Goal: Task Accomplishment & Management: Complete application form

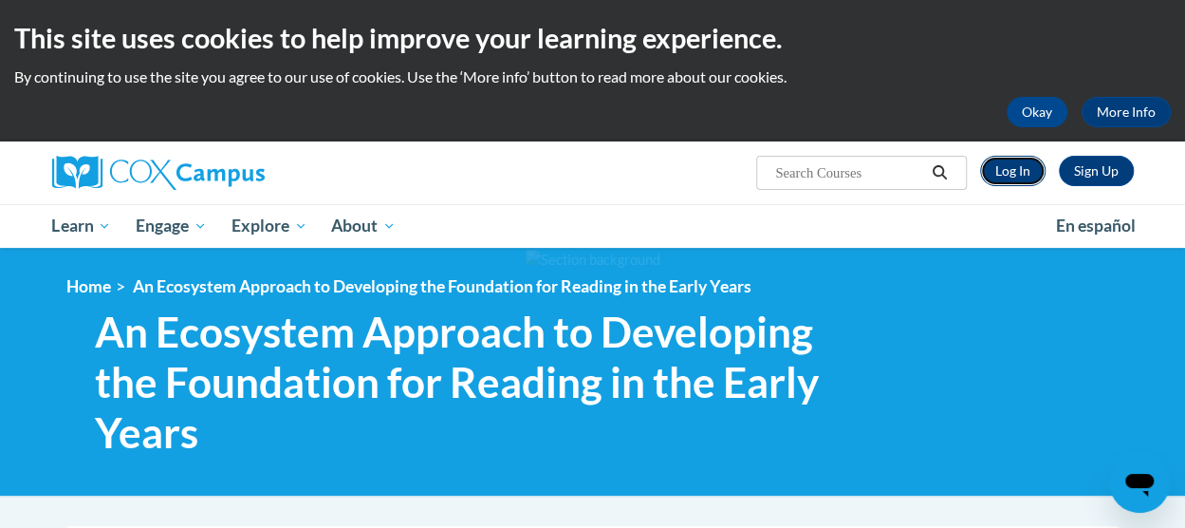
click at [1018, 178] on link "Log In" at bounding box center [1012, 171] width 65 height 30
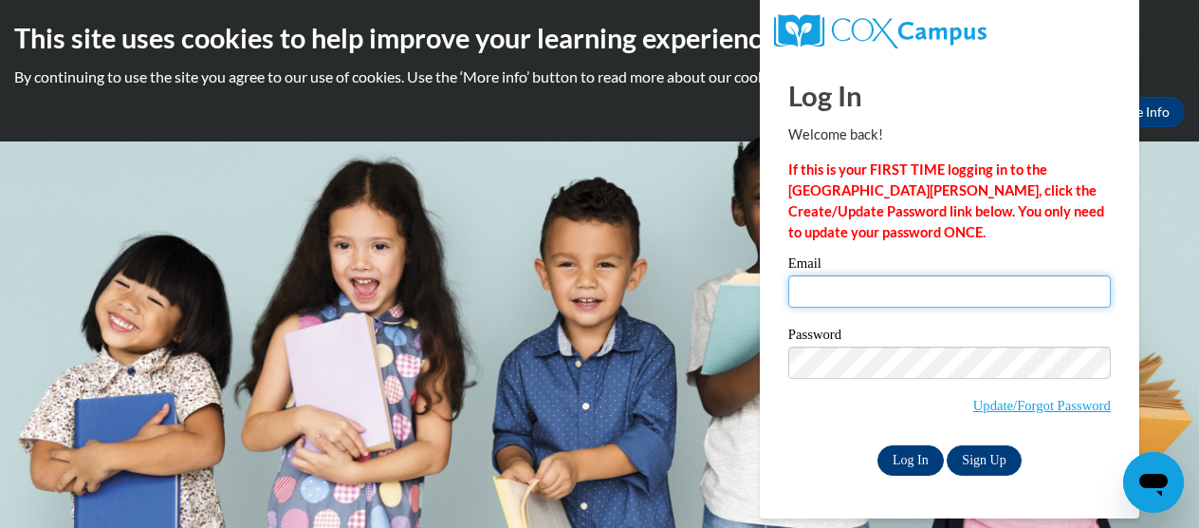
type input "alexise@ymcaatlanta.org"
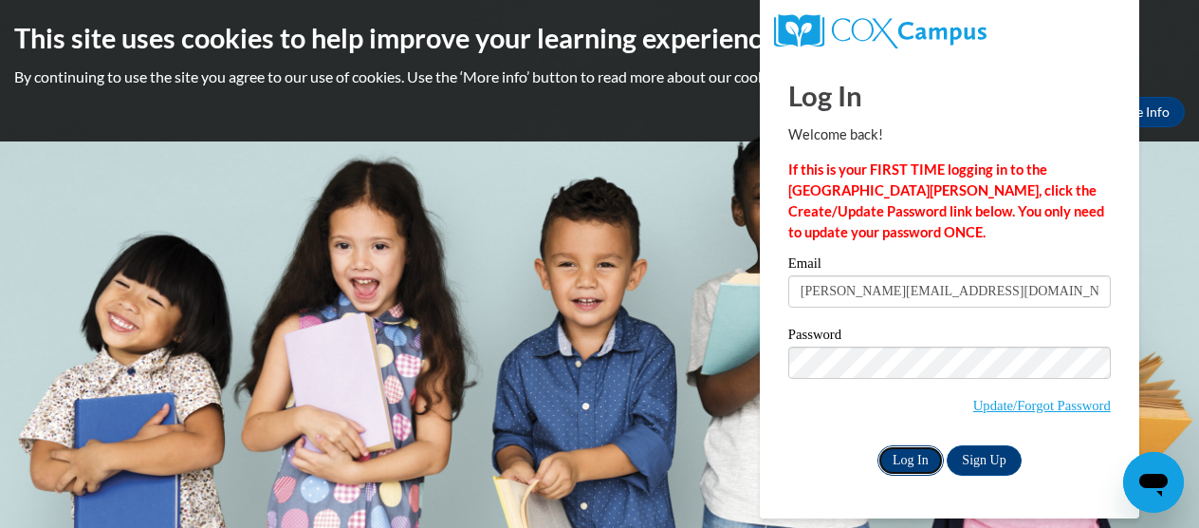
click at [908, 466] on input "Log In" at bounding box center [911, 460] width 66 height 30
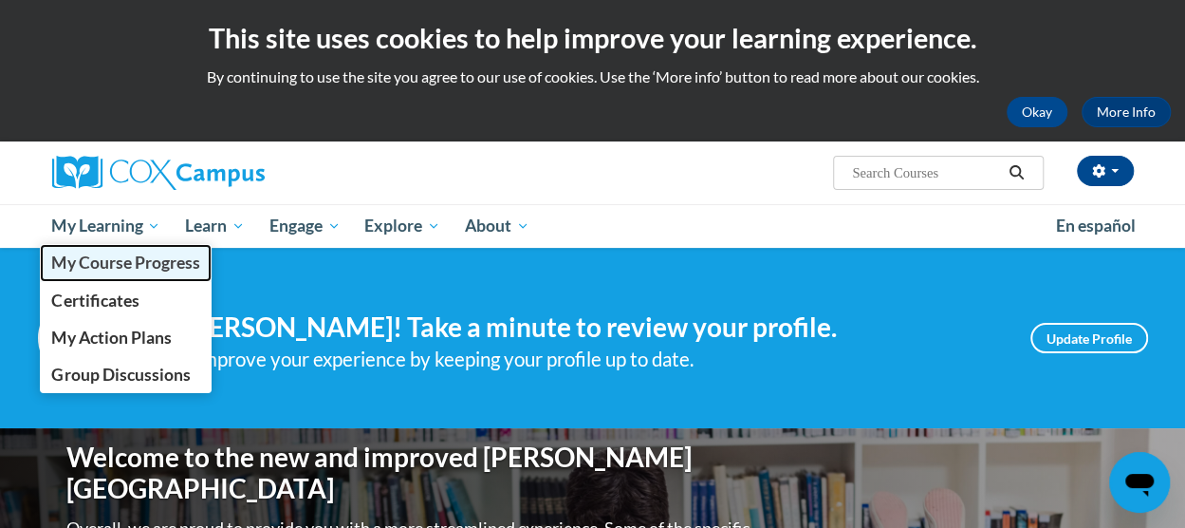
click at [137, 273] on link "My Course Progress" at bounding box center [126, 262] width 173 height 37
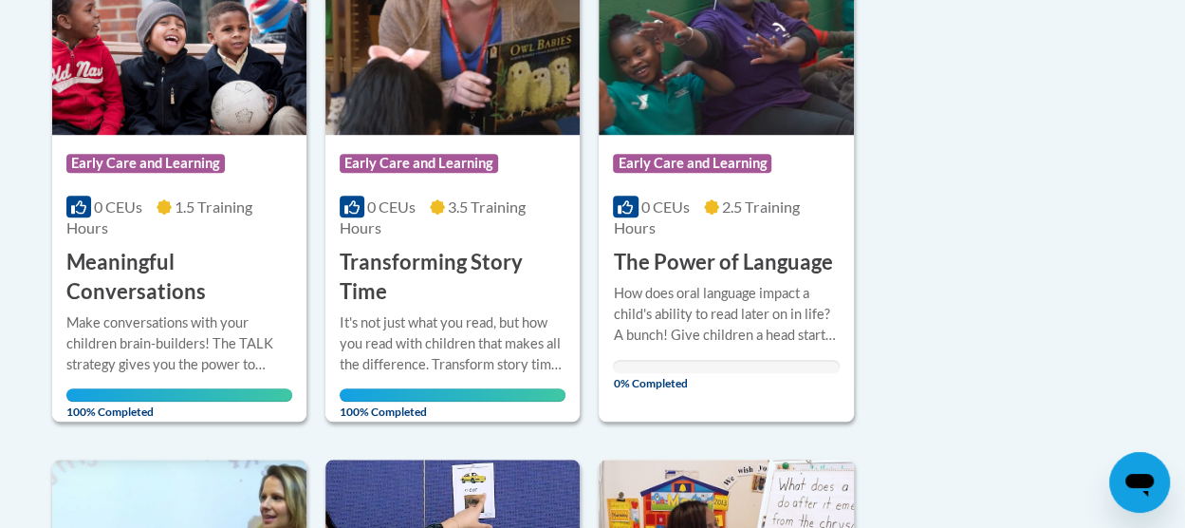
scroll to position [557, 0]
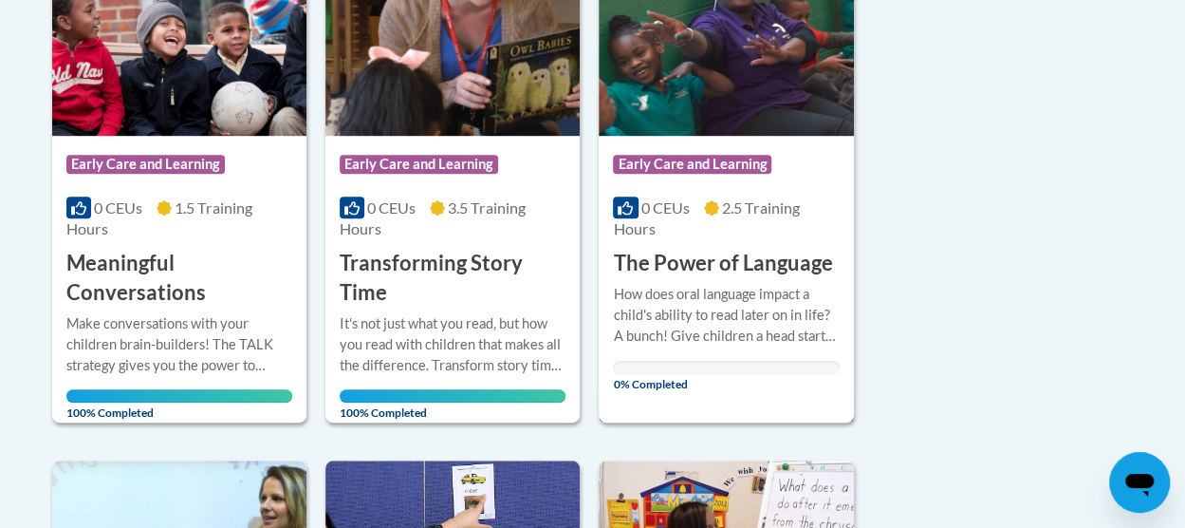
click at [749, 249] on h3 "The Power of Language" at bounding box center [722, 263] width 219 height 29
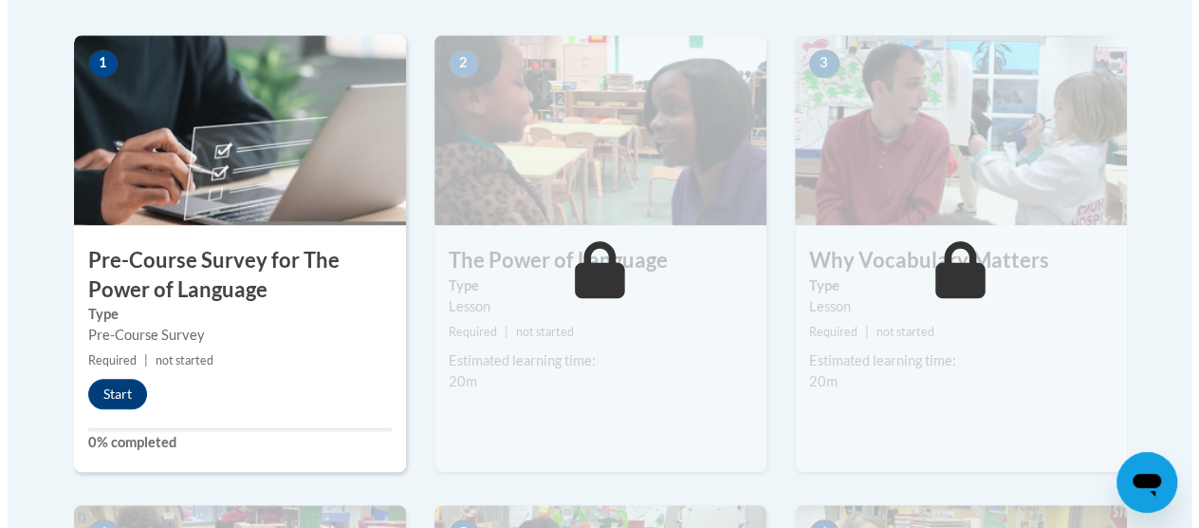
scroll to position [818, 0]
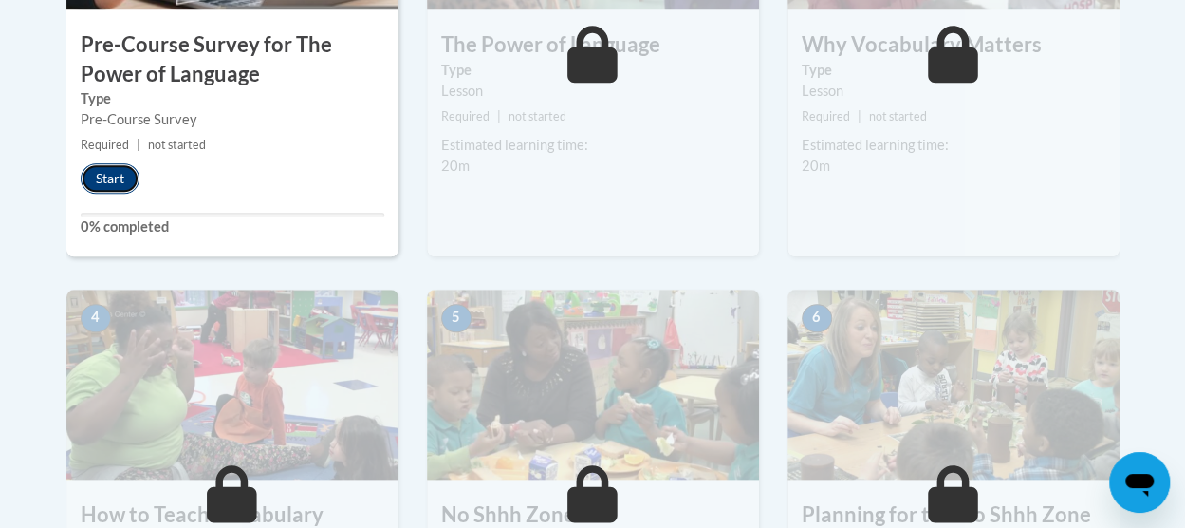
click at [121, 178] on button "Start" at bounding box center [110, 178] width 59 height 30
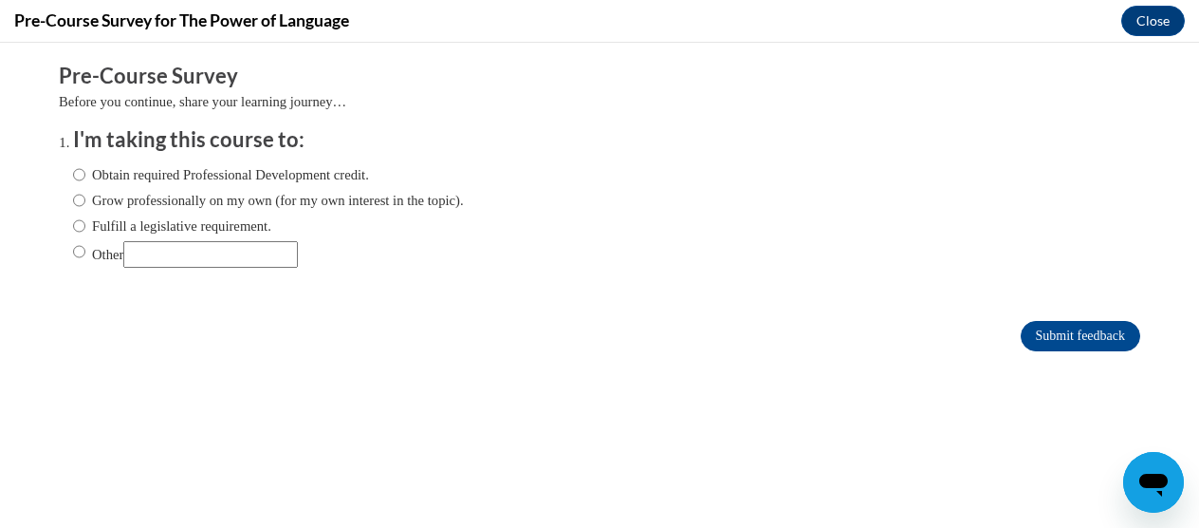
scroll to position [0, 0]
click at [182, 179] on label "Obtain required Professional Development credit." at bounding box center [221, 174] width 296 height 21
click at [85, 179] on input "Obtain required Professional Development credit." at bounding box center [79, 174] width 12 height 21
radio input "true"
click at [1038, 327] on input "Submit feedback" at bounding box center [1081, 336] width 120 height 30
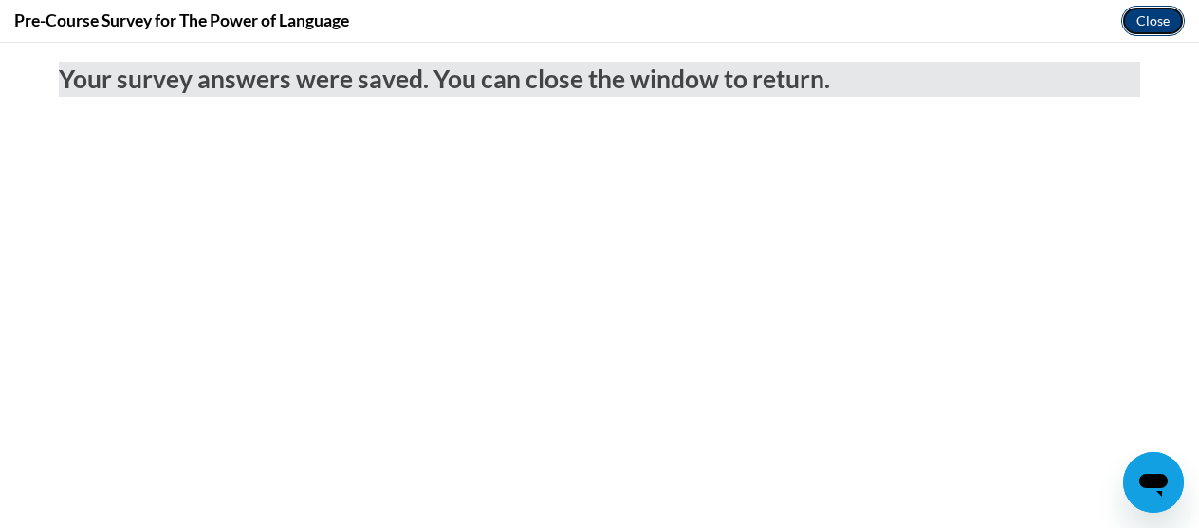
click at [1158, 22] on button "Close" at bounding box center [1154, 21] width 64 height 30
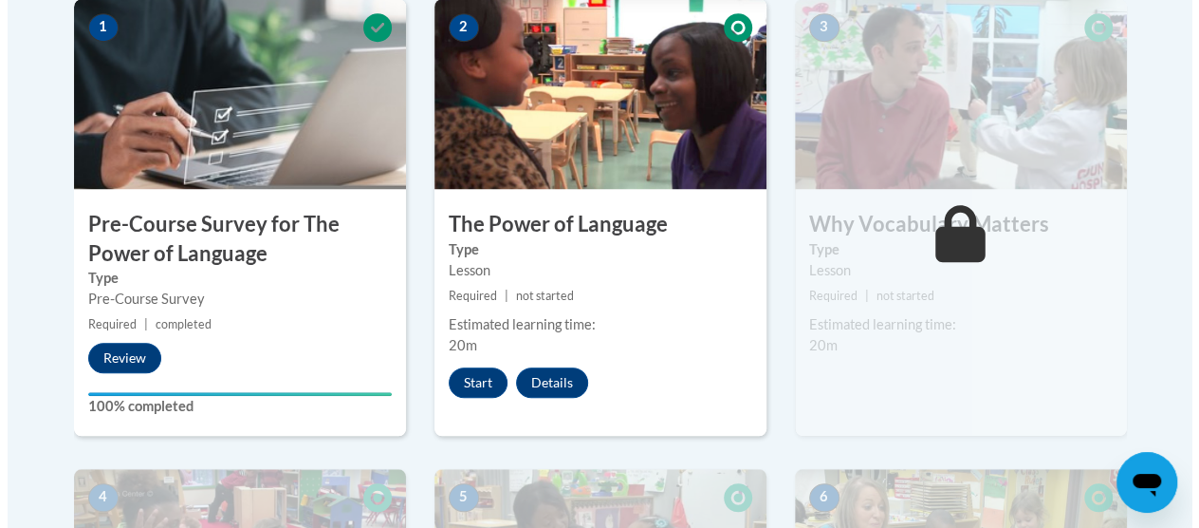
scroll to position [636, 0]
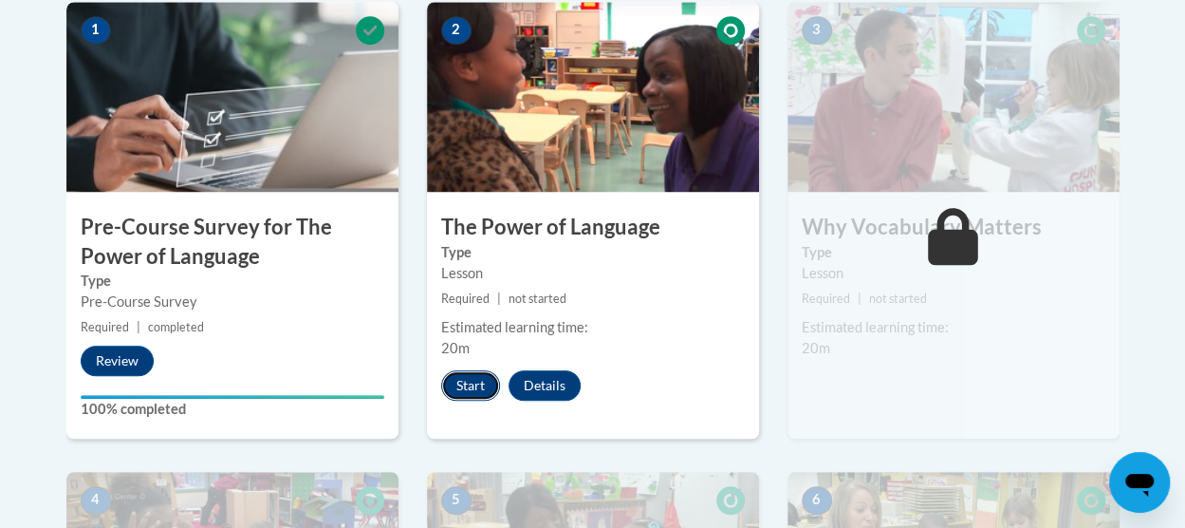
click at [473, 392] on button "Start" at bounding box center [470, 385] width 59 height 30
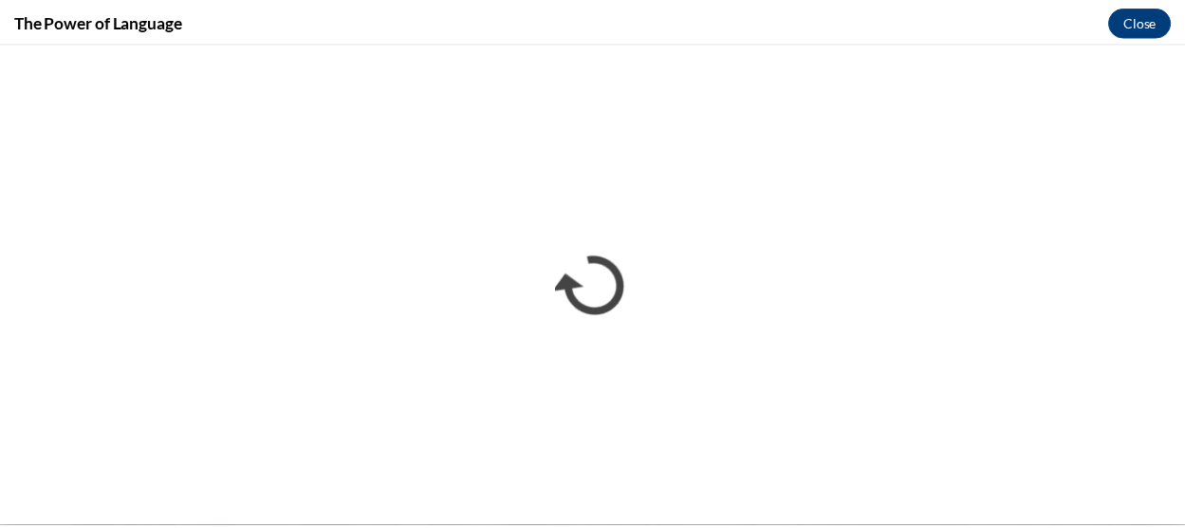
scroll to position [0, 0]
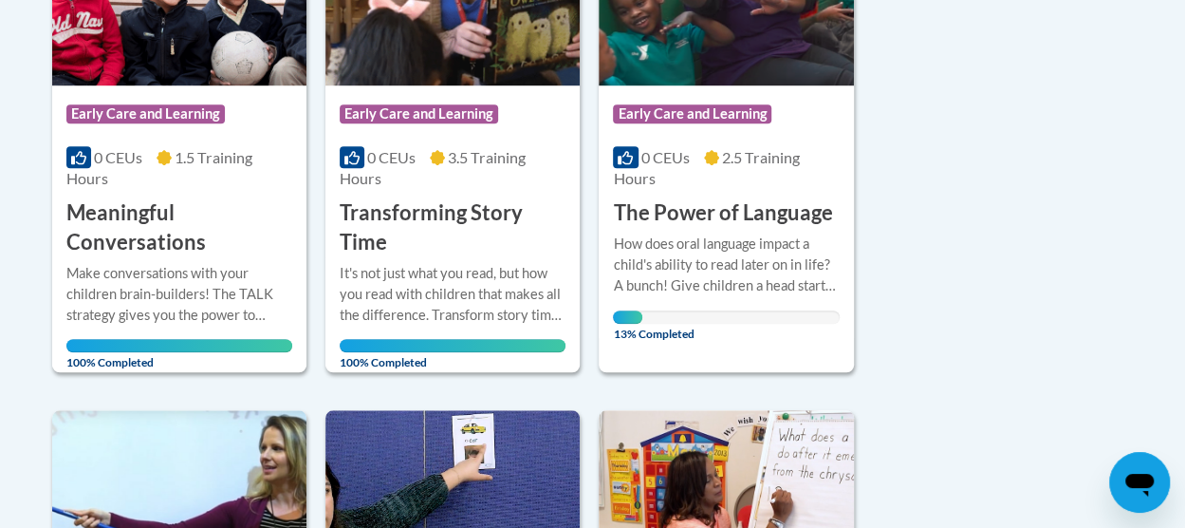
scroll to position [604, 0]
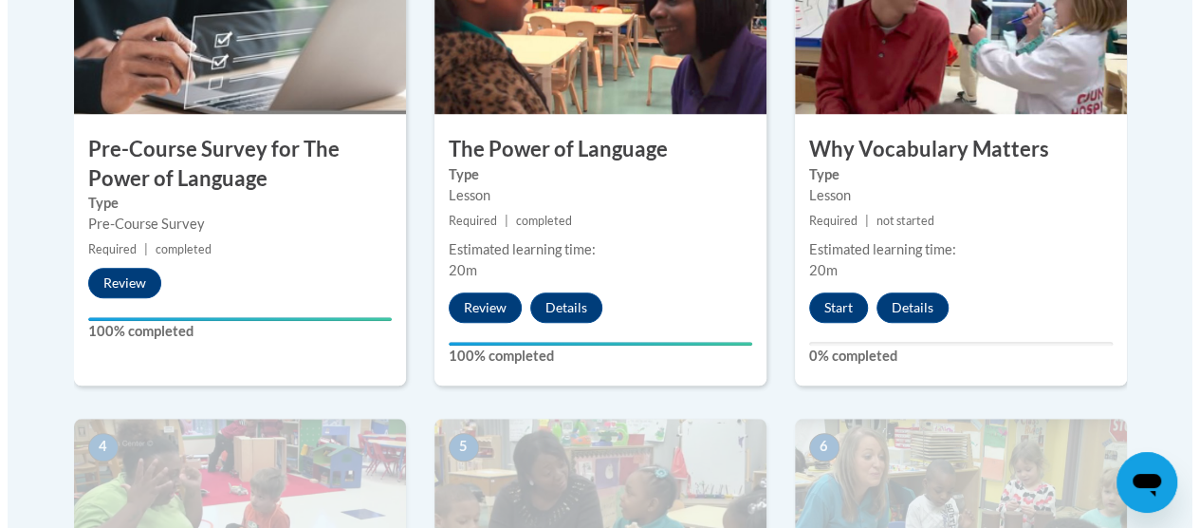
scroll to position [630, 0]
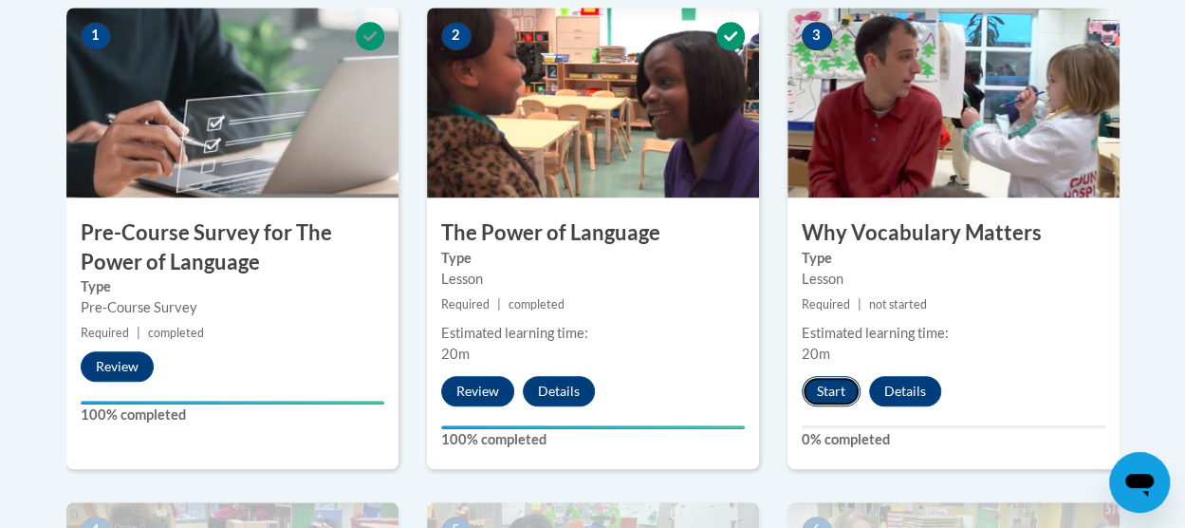
click at [836, 381] on button "Start" at bounding box center [831, 391] width 59 height 30
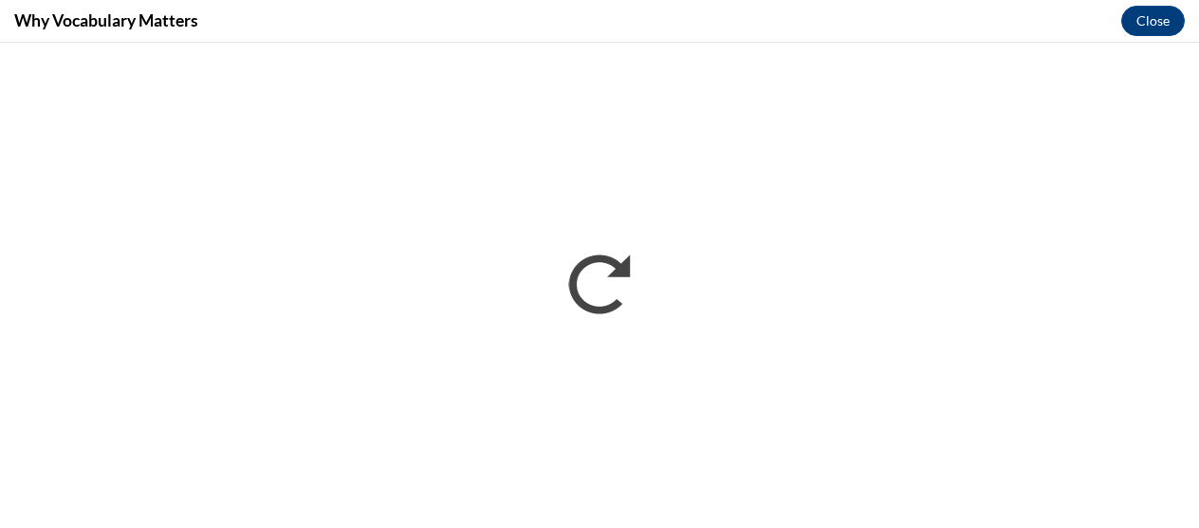
scroll to position [0, 0]
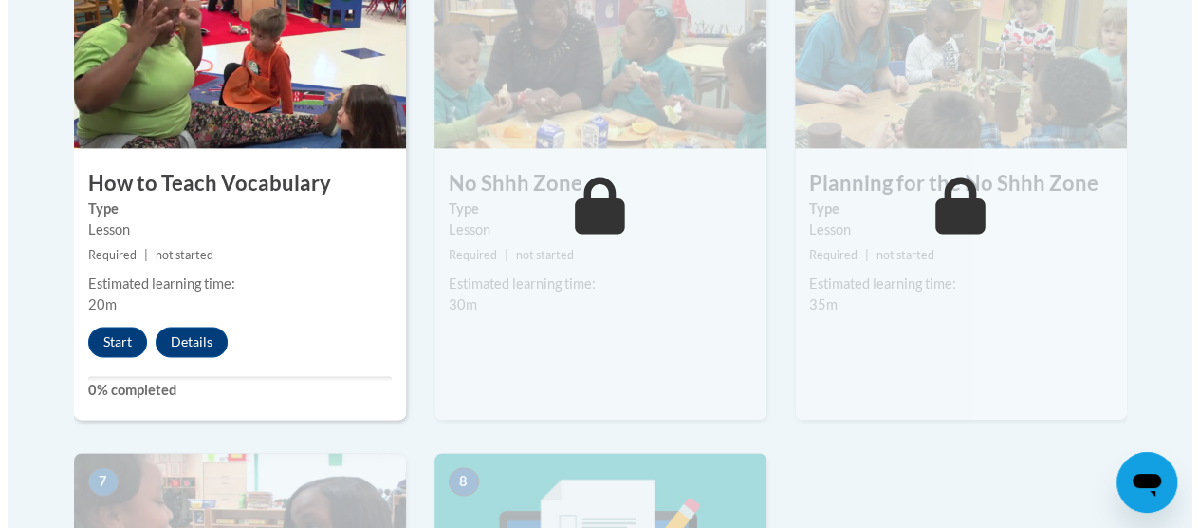
scroll to position [1171, 0]
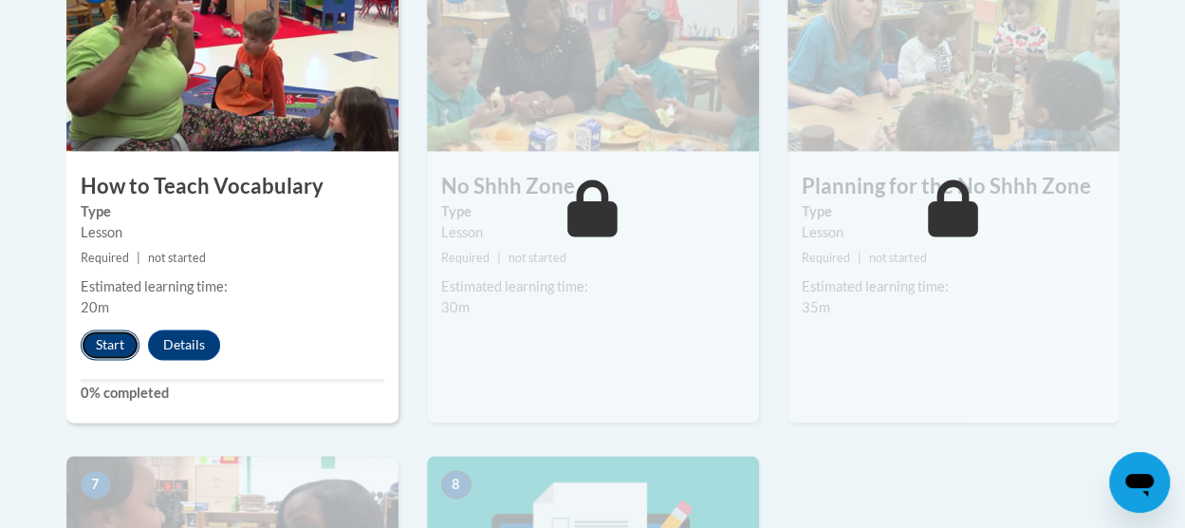
click at [114, 337] on button "Start" at bounding box center [110, 344] width 59 height 30
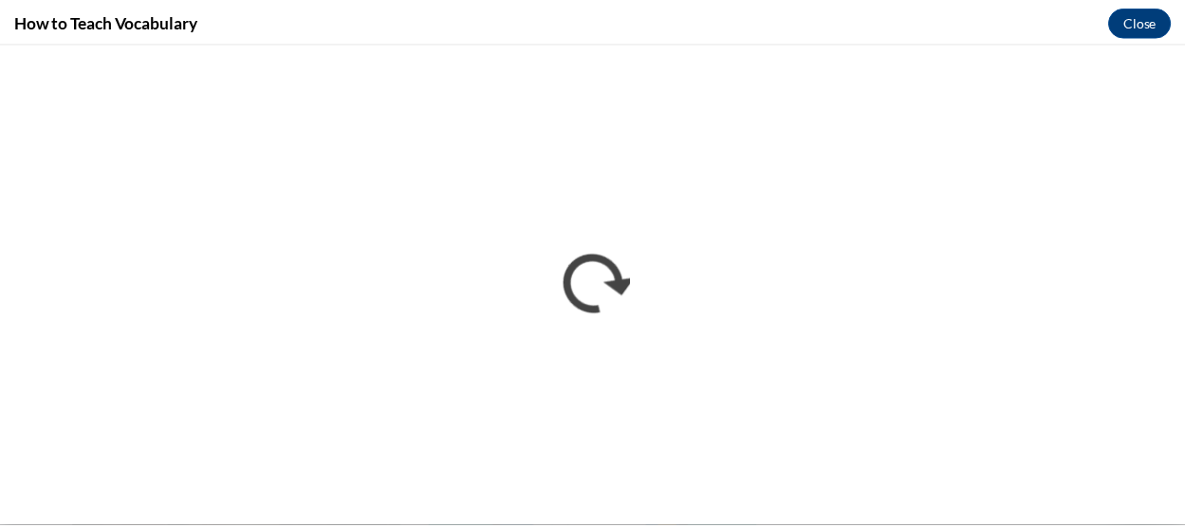
scroll to position [0, 0]
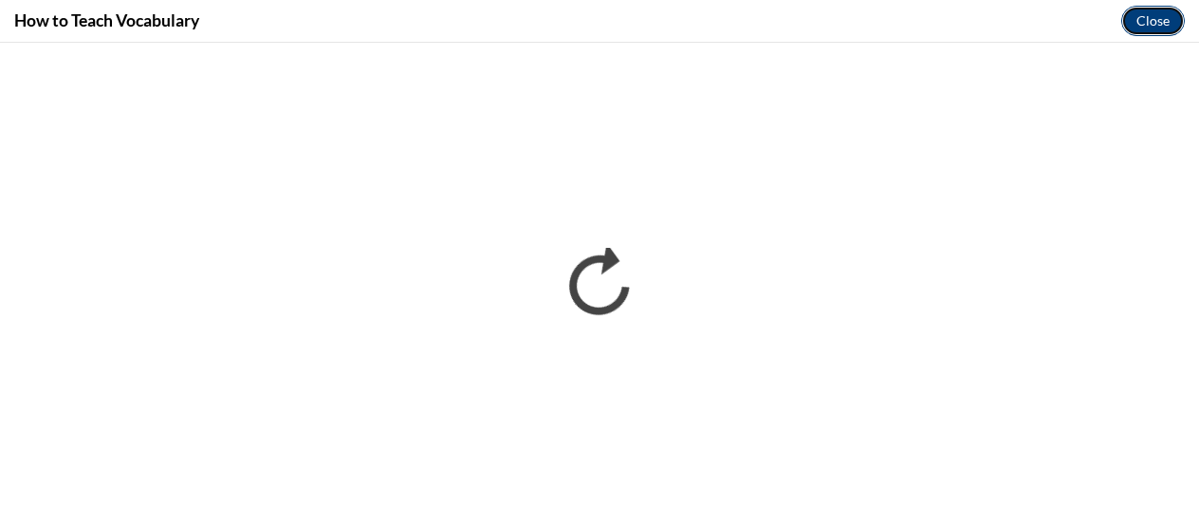
click at [1146, 24] on button "Close" at bounding box center [1154, 21] width 64 height 30
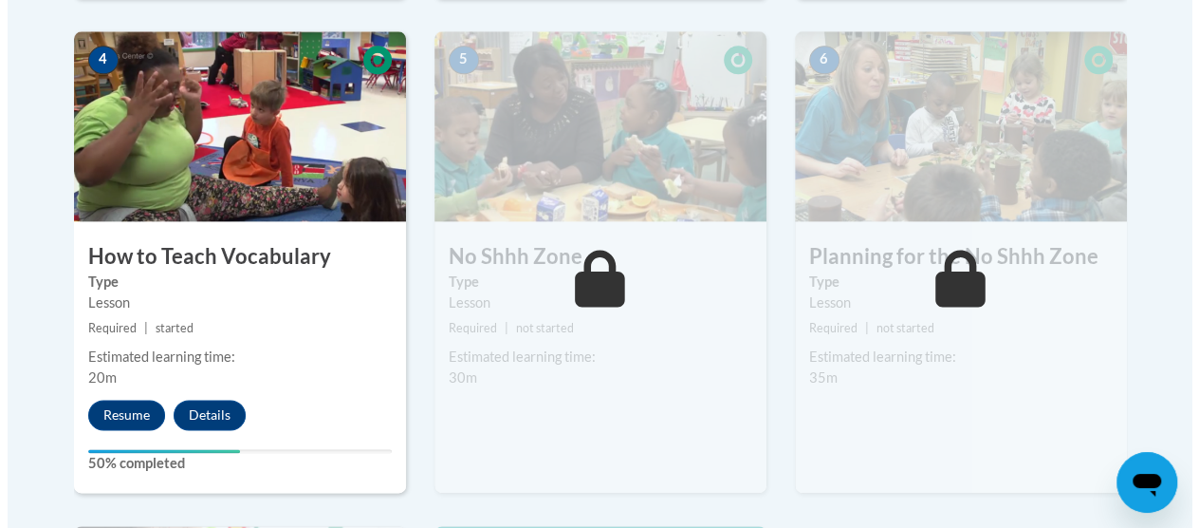
scroll to position [1100, 0]
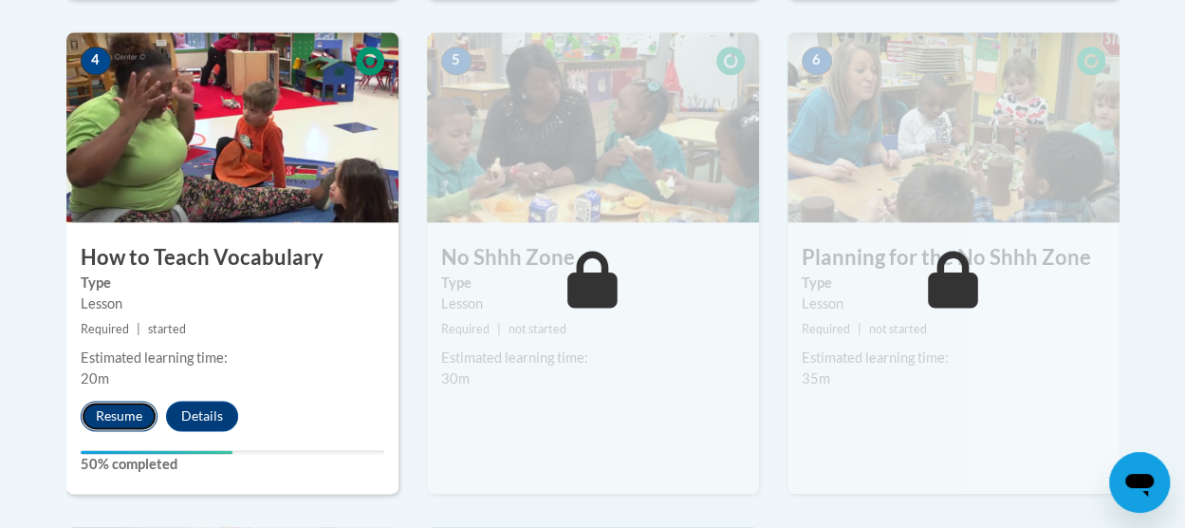
click at [124, 403] on button "Resume" at bounding box center [119, 415] width 77 height 30
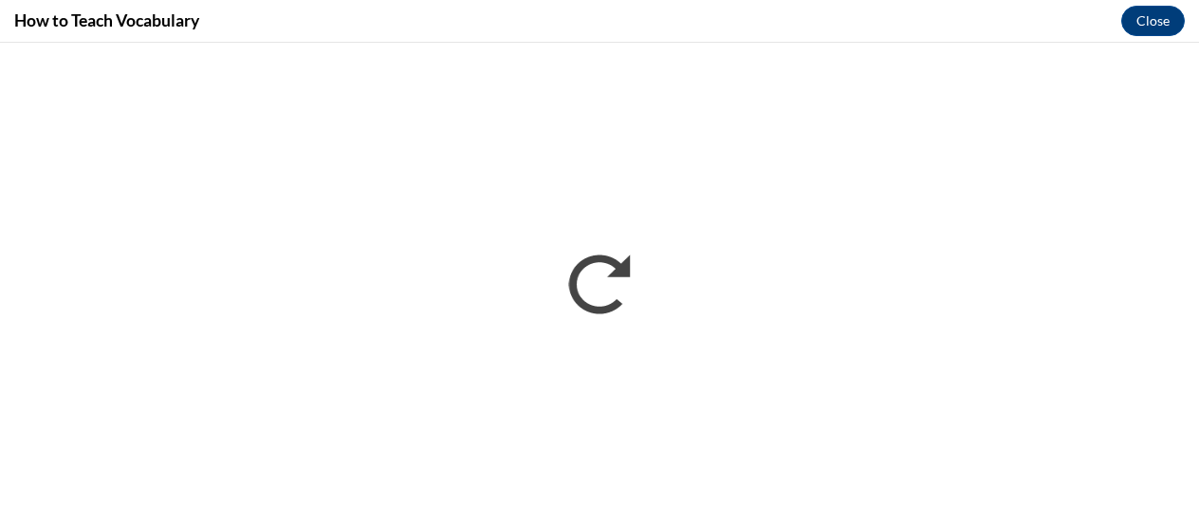
scroll to position [0, 0]
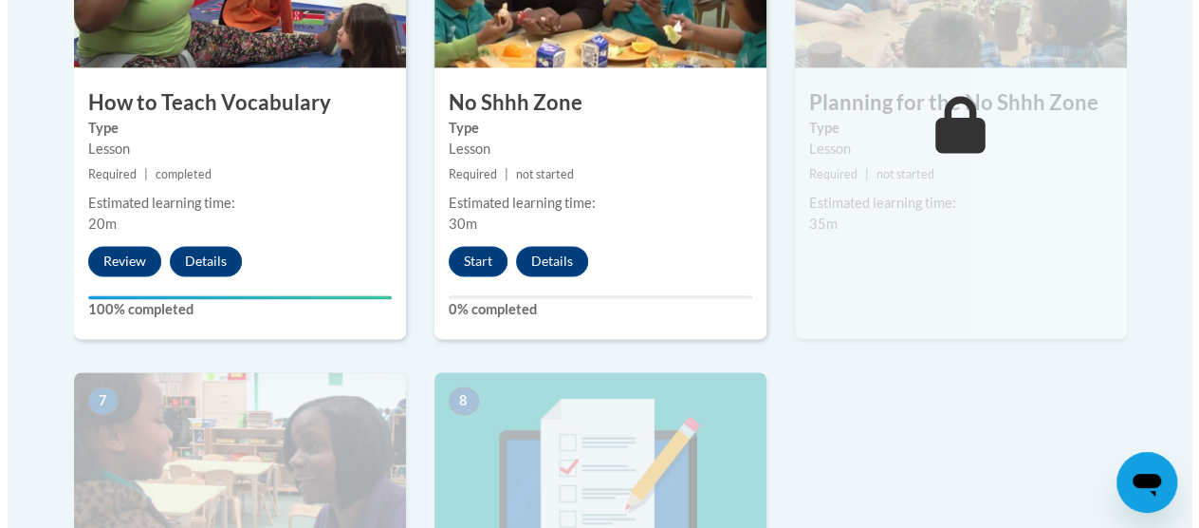
scroll to position [1192, 0]
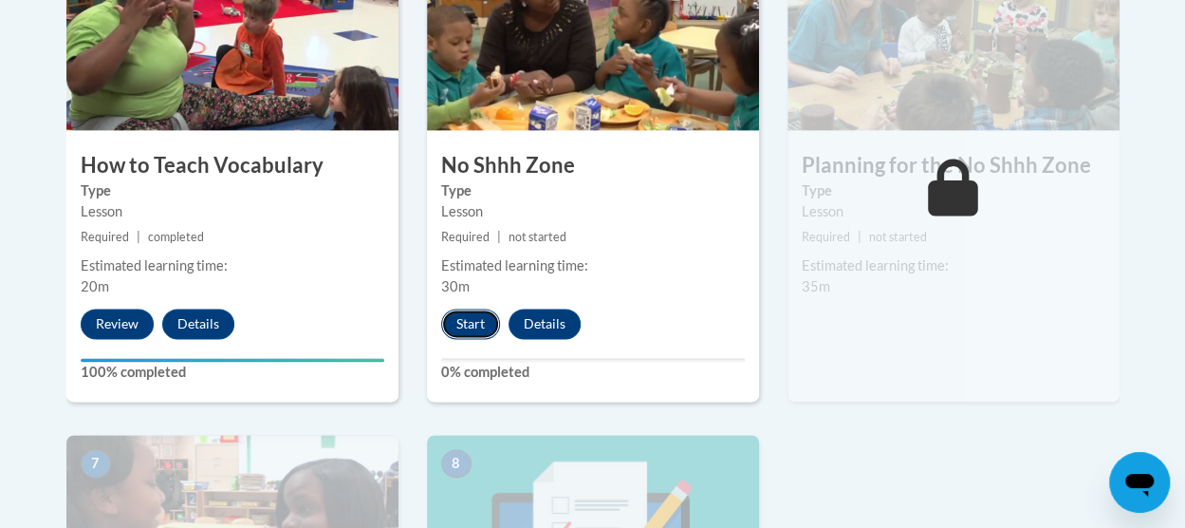
click at [487, 333] on button "Start" at bounding box center [470, 323] width 59 height 30
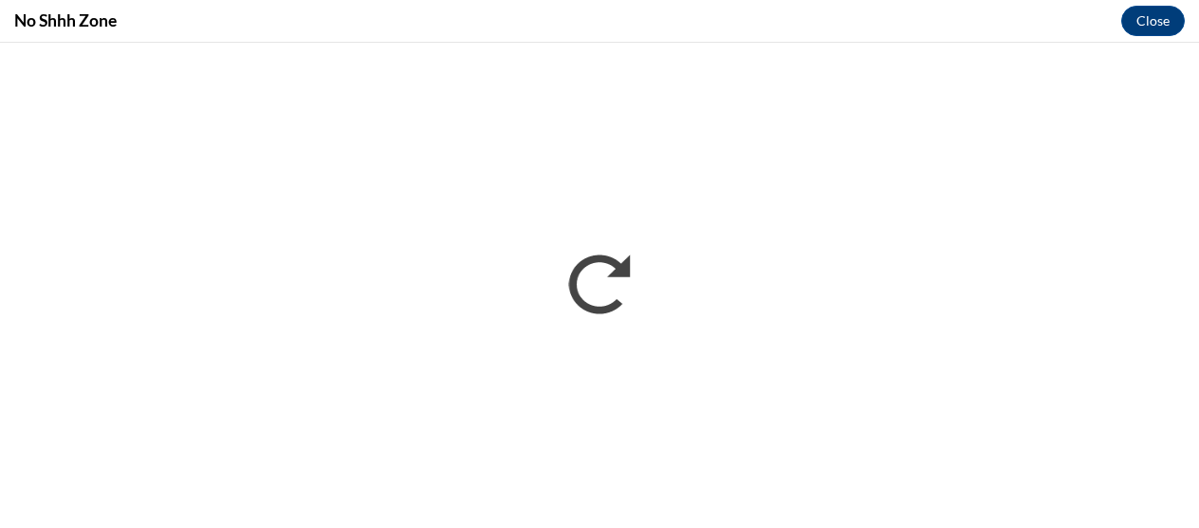
scroll to position [0, 0]
